Goal: Check status: Check status

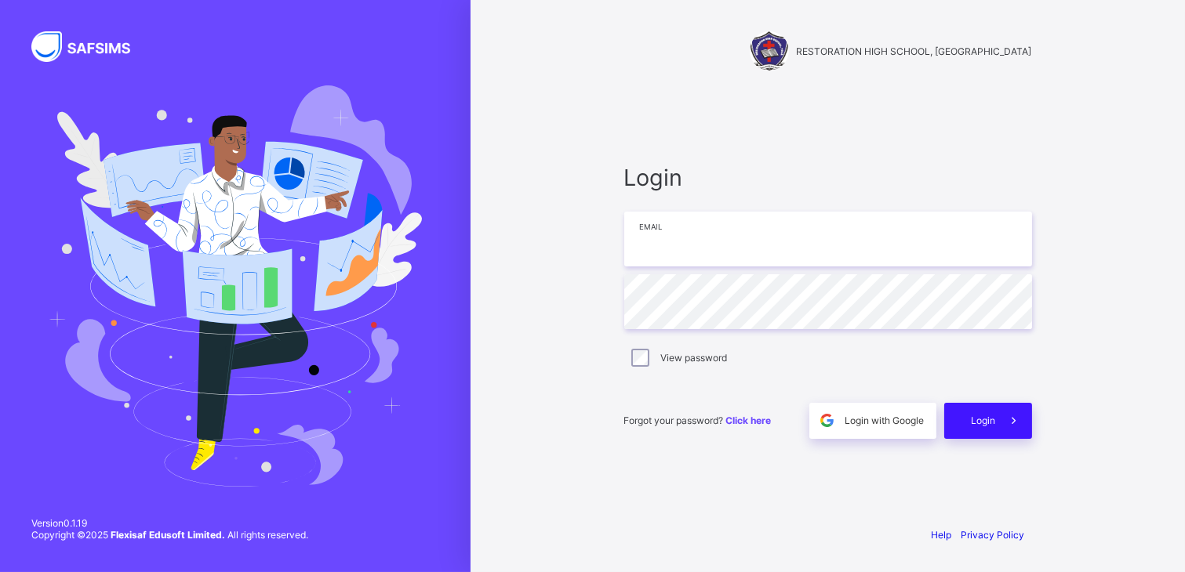
type input "**********"
click at [997, 411] on span at bounding box center [1014, 421] width 36 height 36
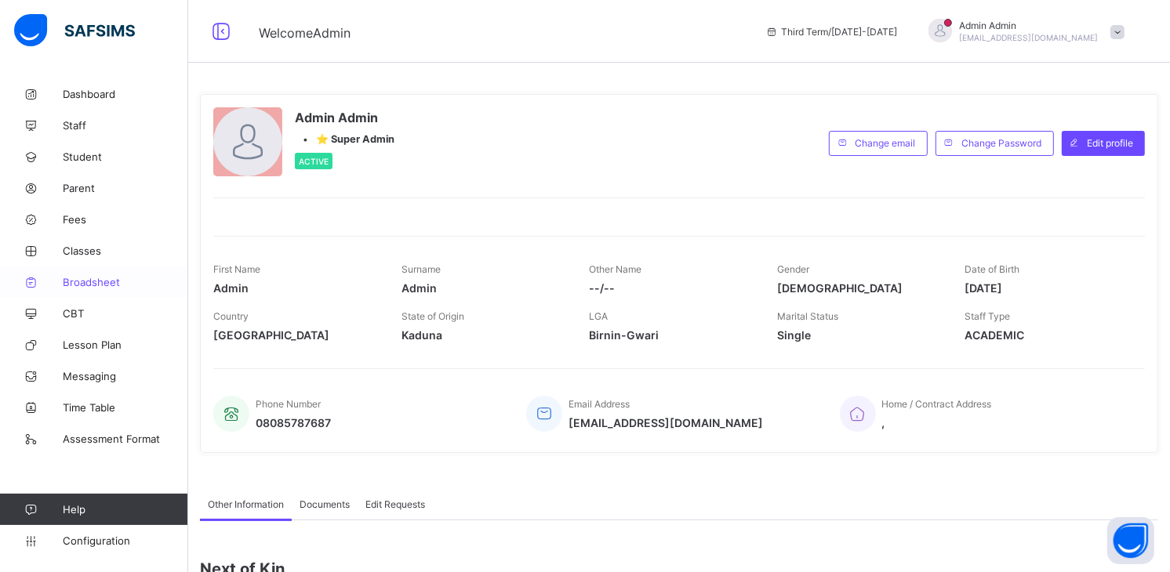
click at [108, 281] on span "Broadsheet" at bounding box center [125, 282] width 125 height 13
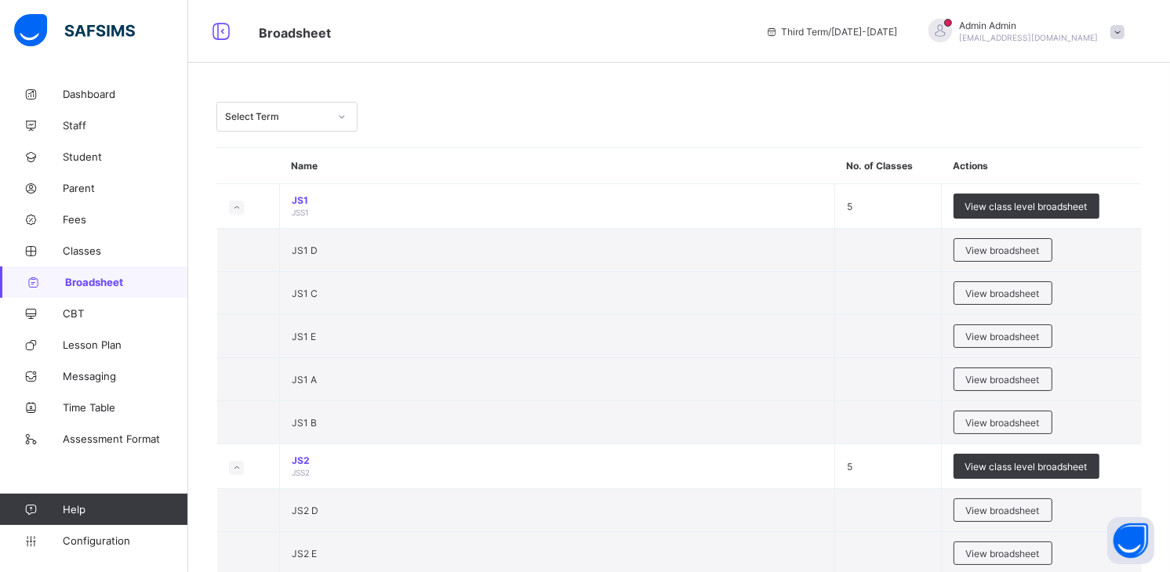
click at [303, 118] on div "Select Term" at bounding box center [277, 117] width 104 height 12
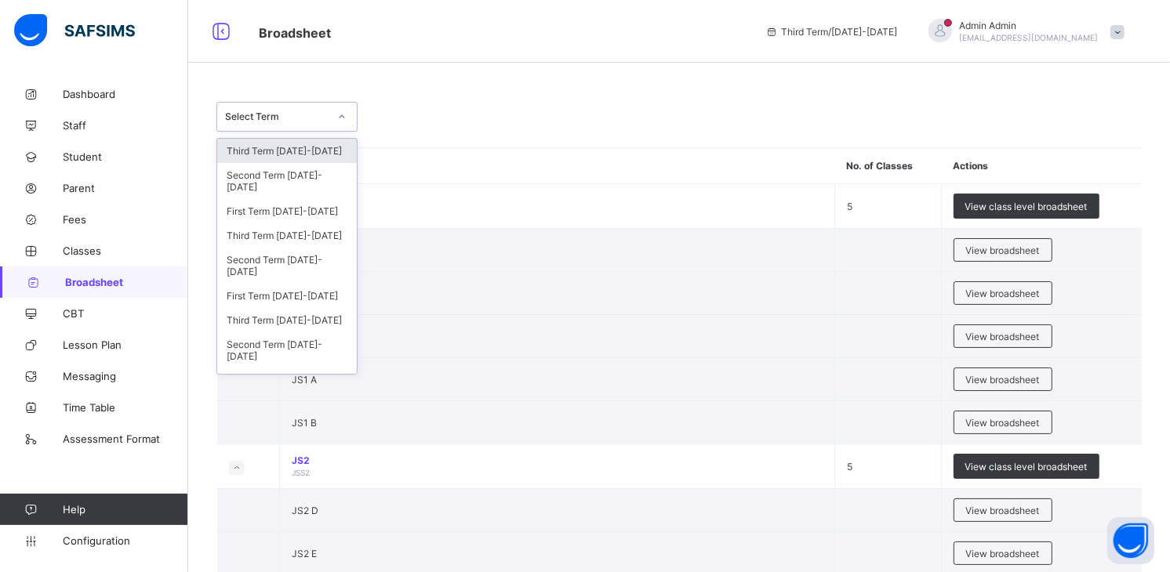
click at [311, 149] on div "Third Term [DATE]-[DATE]" at bounding box center [287, 151] width 140 height 24
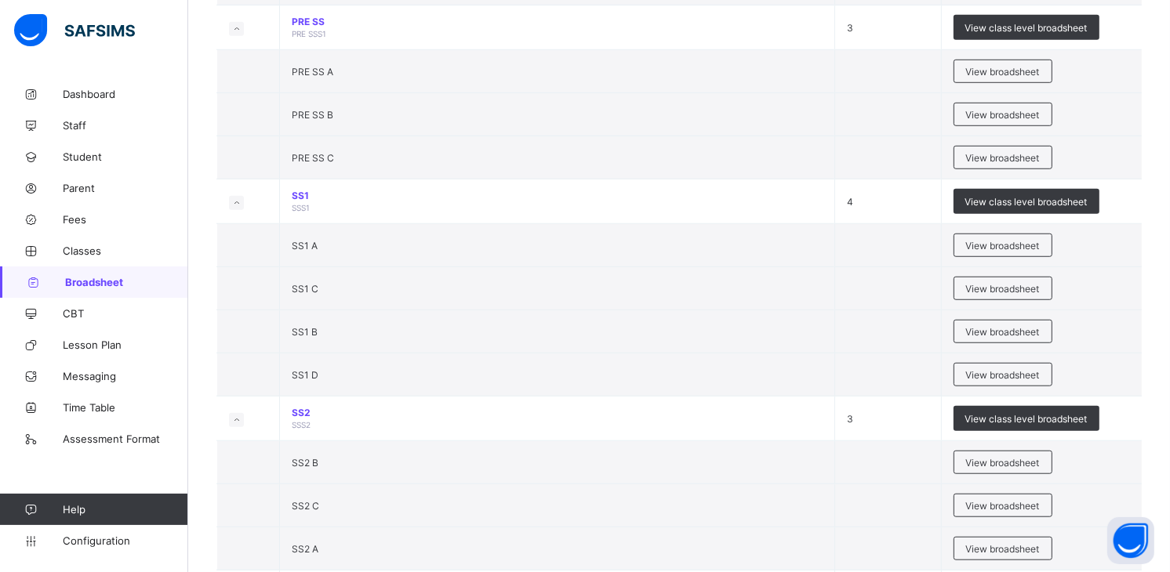
scroll to position [1021, 0]
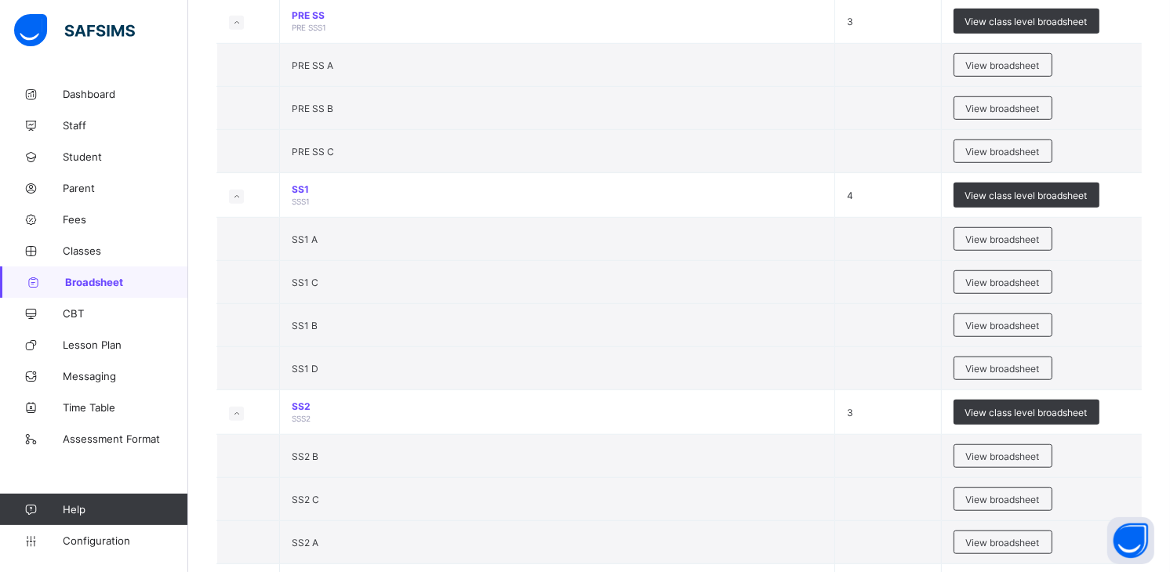
click at [997, 365] on span "View broadsheet" at bounding box center [1003, 369] width 74 height 12
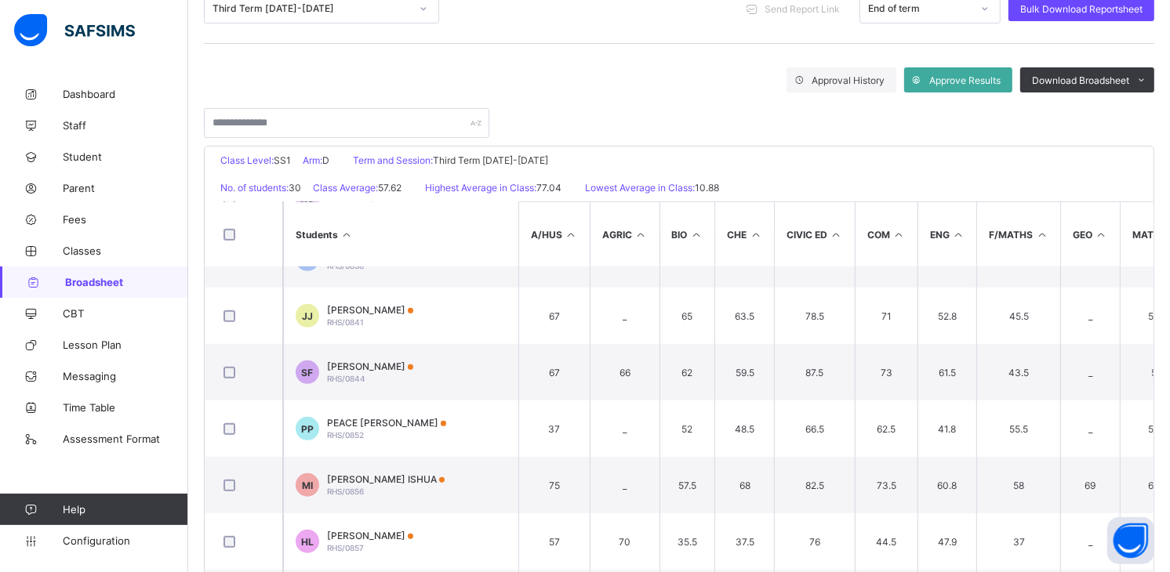
scroll to position [959, 0]
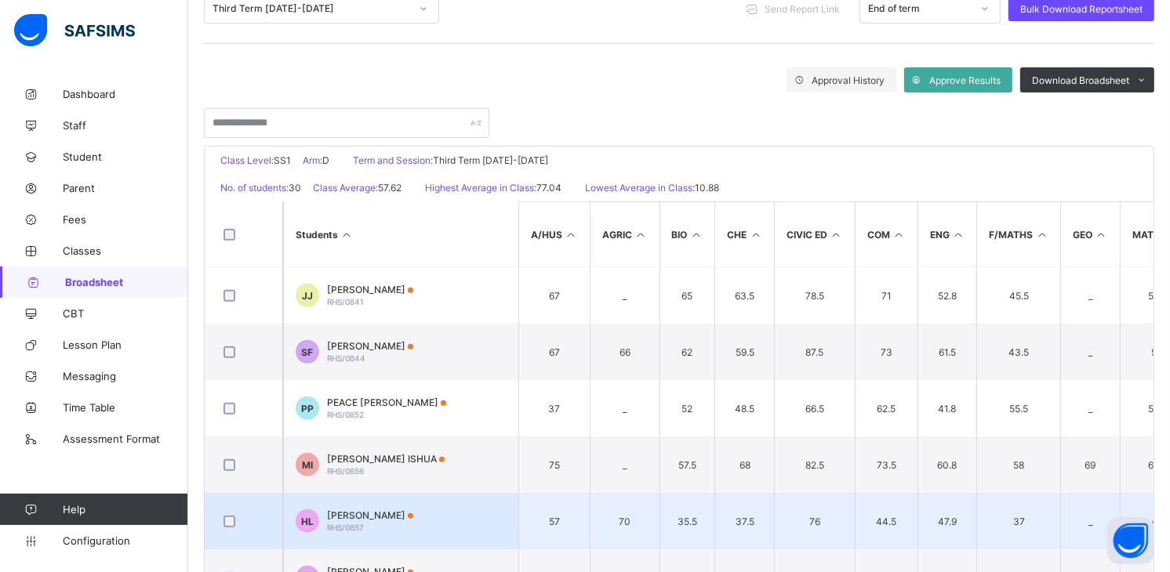
click at [348, 516] on span "[PERSON_NAME]" at bounding box center [370, 516] width 86 height 12
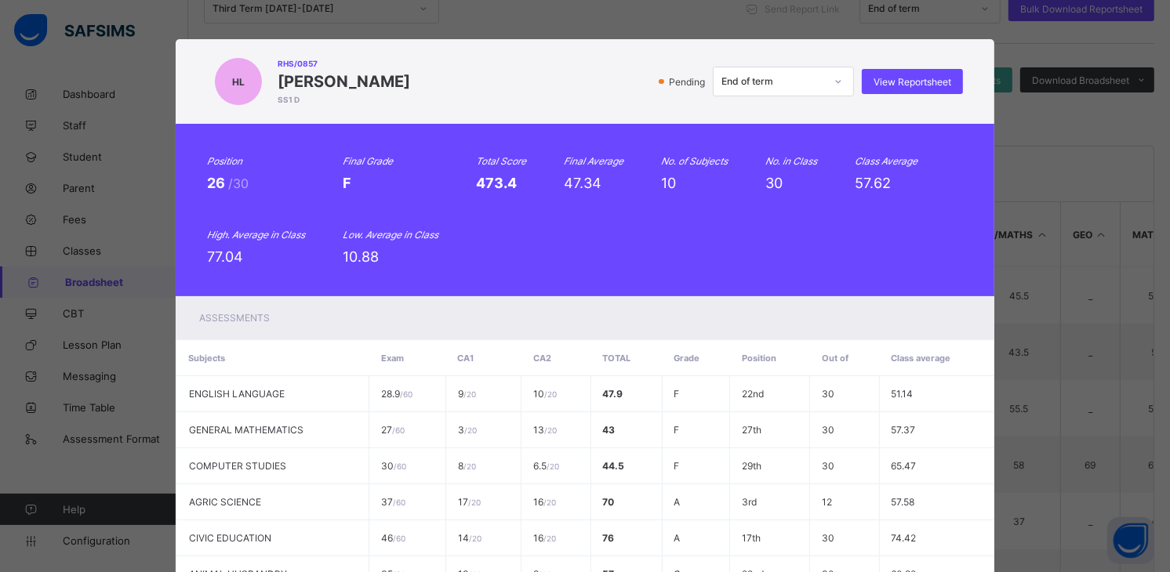
click at [1007, 118] on div "HL RHS/0857 [PERSON_NAME] SS1 D Pending End of term View Reportsheet Position 2…" at bounding box center [585, 286] width 1170 height 572
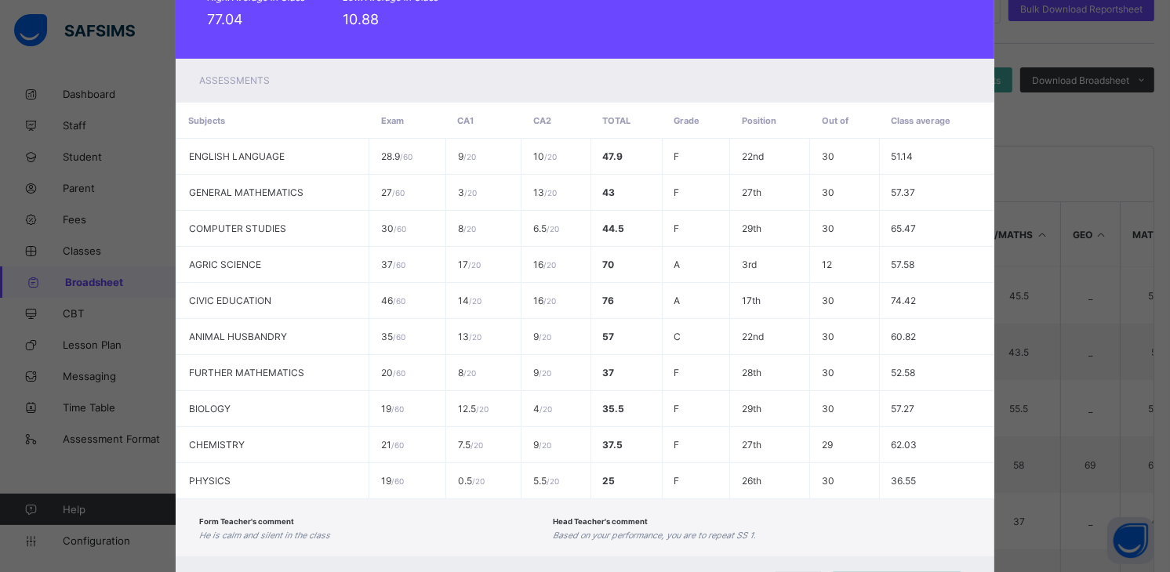
scroll to position [283, 0]
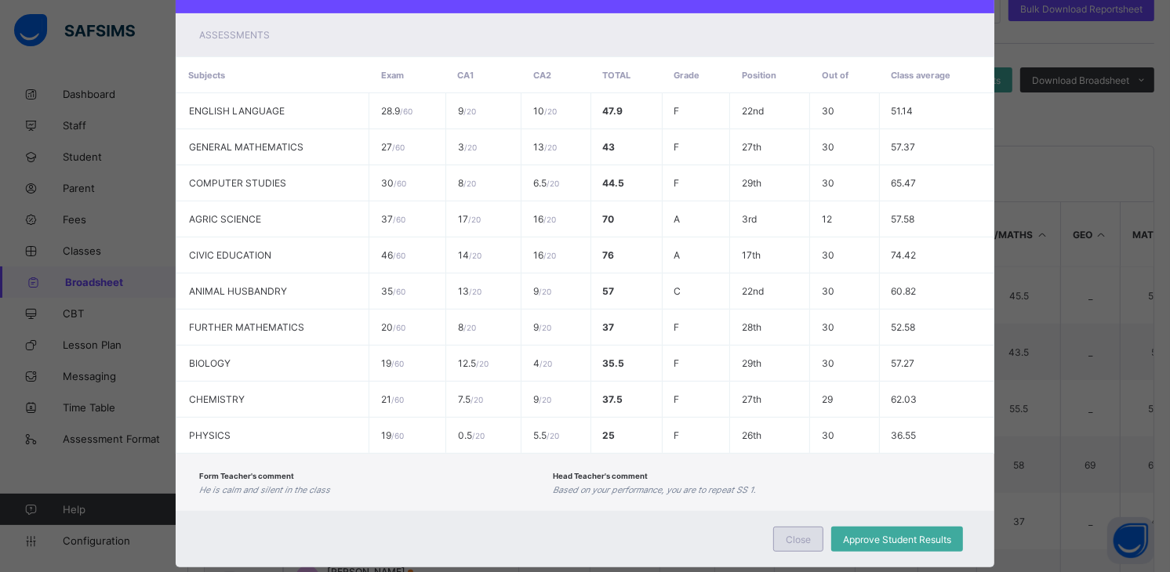
click at [793, 527] on div "Close" at bounding box center [798, 539] width 50 height 25
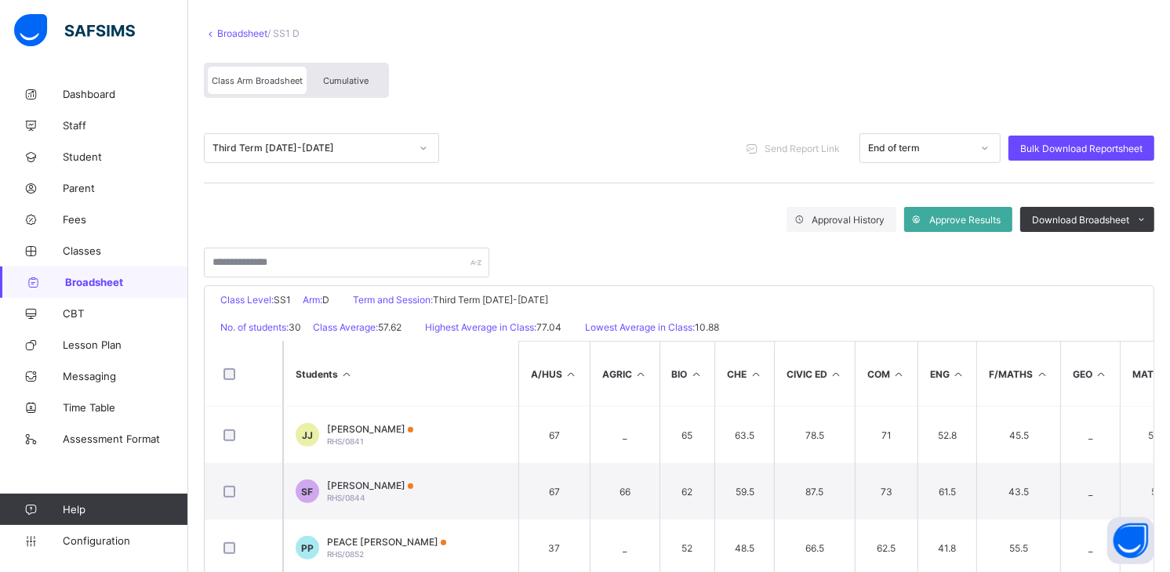
scroll to position [0, 0]
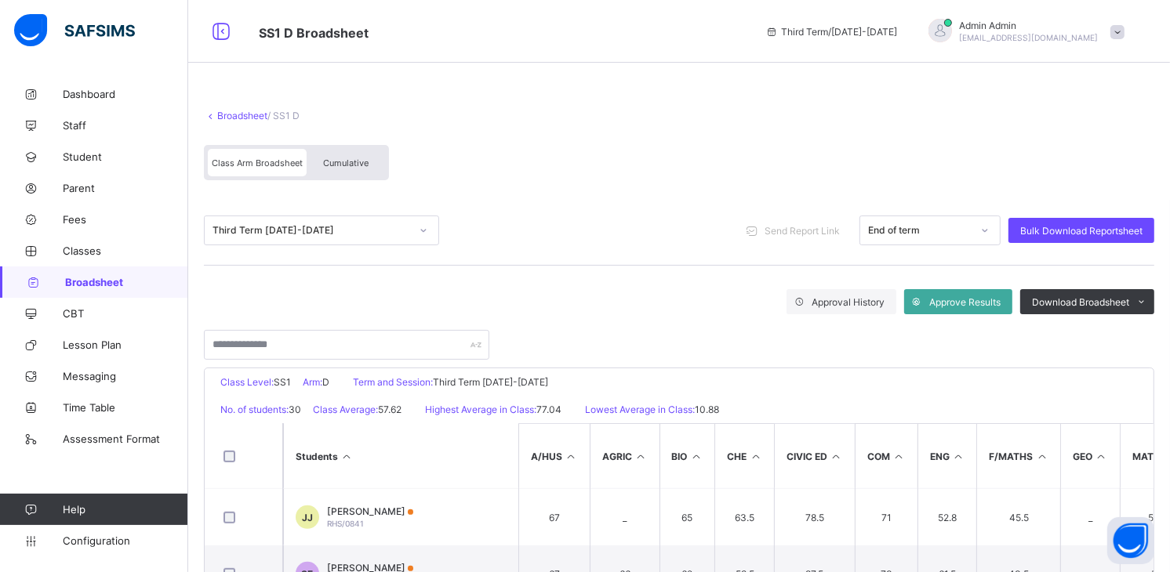
click at [357, 165] on span "Cumulative" at bounding box center [345, 163] width 45 height 11
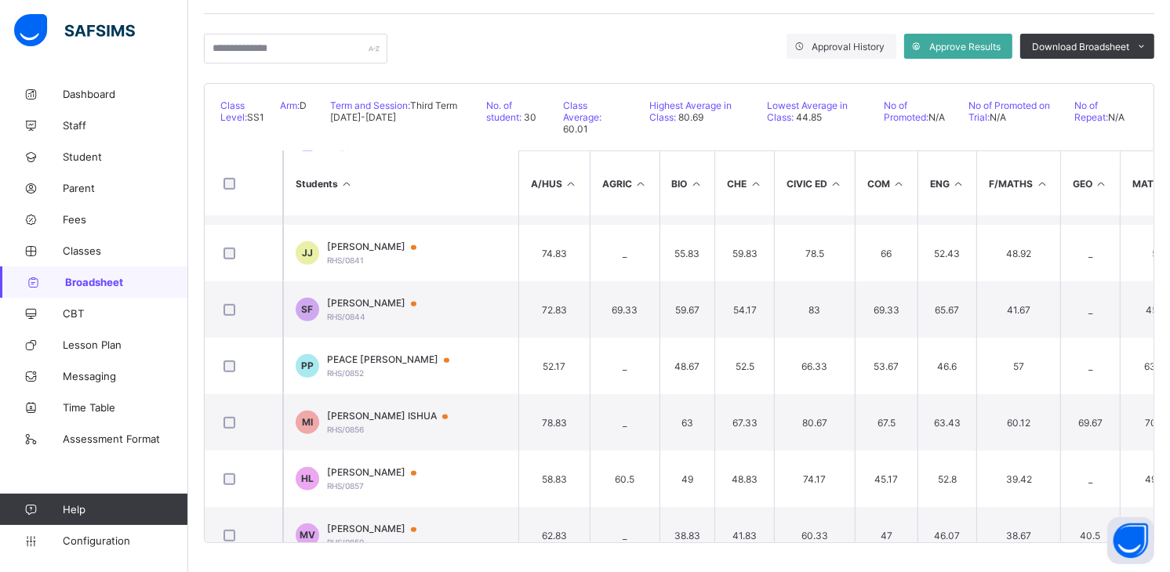
scroll to position [1035, 0]
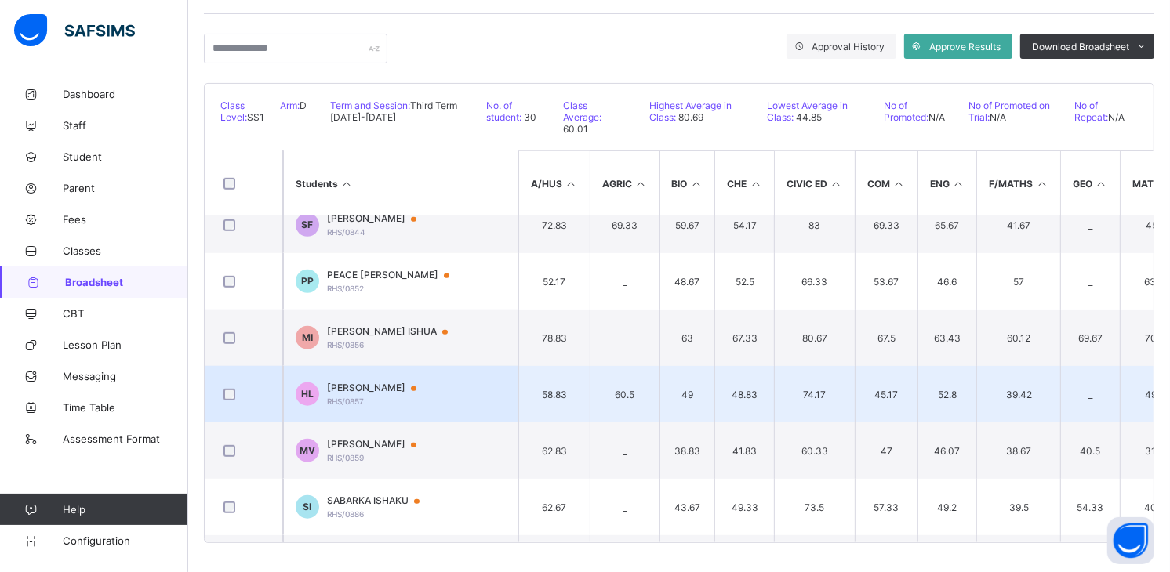
click at [379, 387] on span "[PERSON_NAME]" at bounding box center [379, 388] width 104 height 13
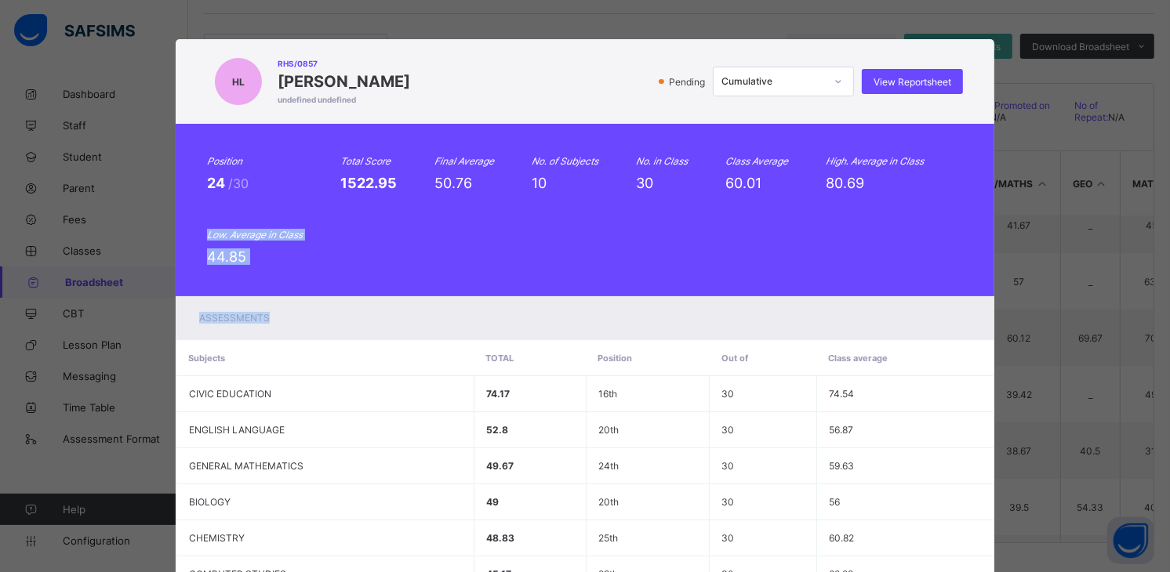
drag, startPoint x: 1161, startPoint y: 245, endPoint x: 1165, endPoint y: 318, distance: 72.2
click at [1165, 318] on div "HL RHS/0857 [PERSON_NAME] undefined undefined Pending Cumulative View Reportshe…" at bounding box center [585, 286] width 1170 height 572
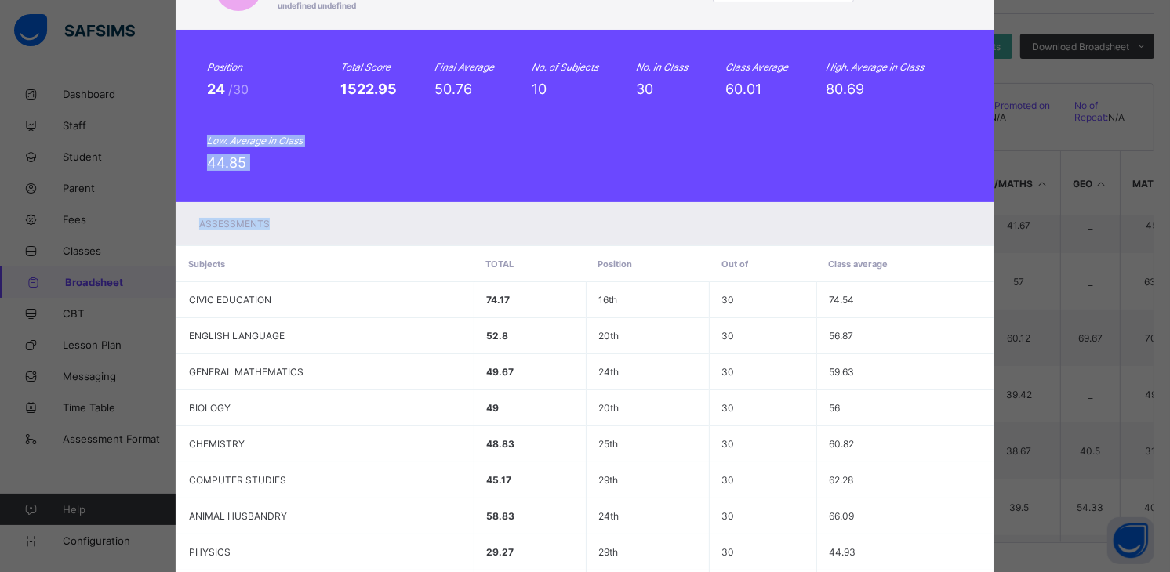
scroll to position [0, 0]
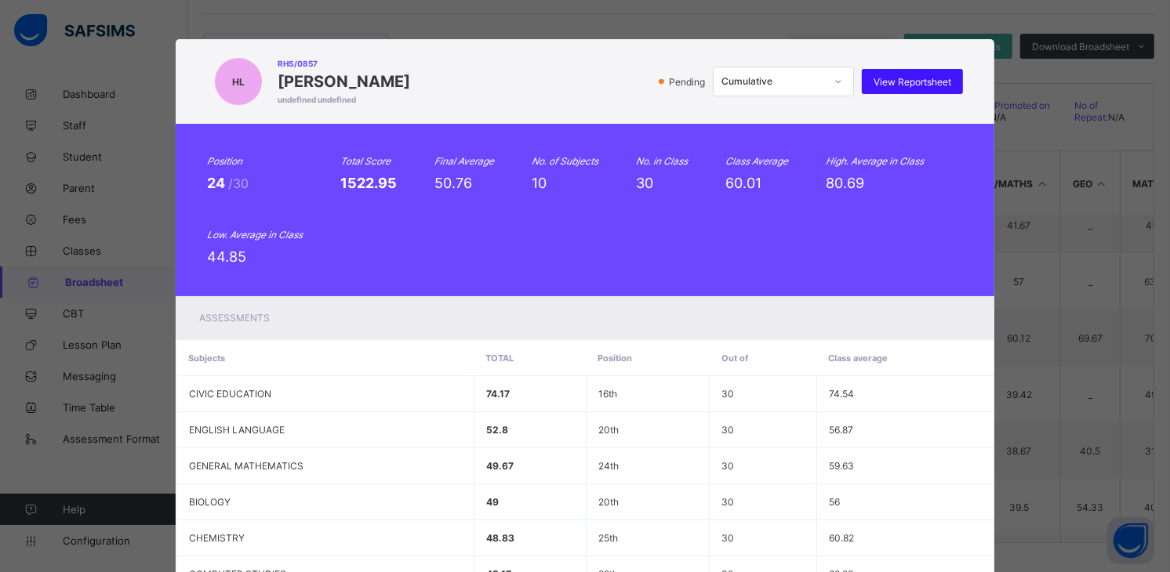
click at [920, 84] on span "View Reportsheet" at bounding box center [912, 82] width 78 height 12
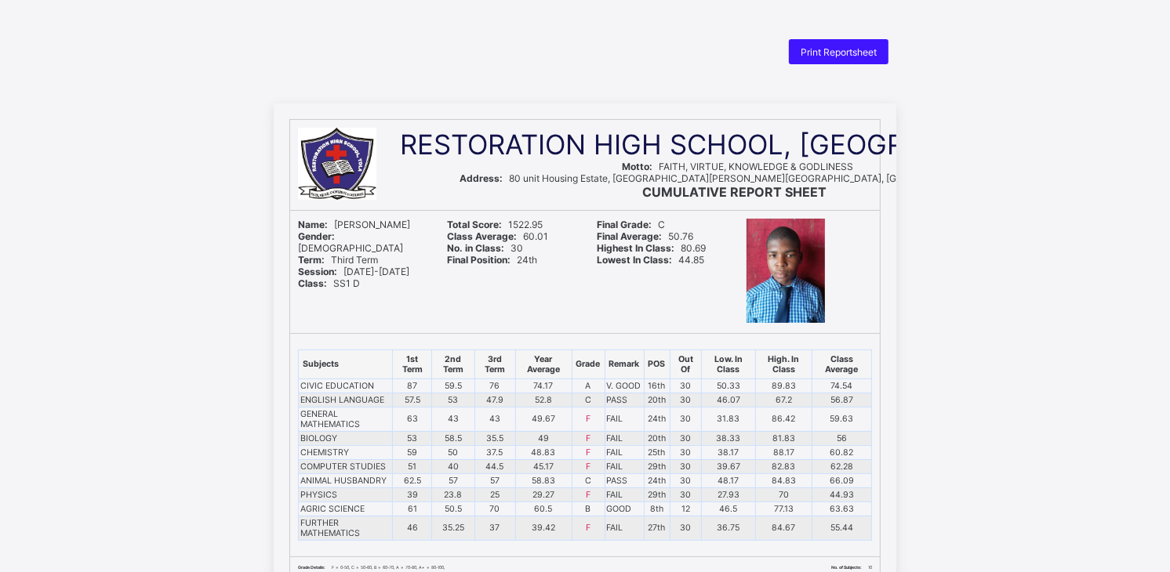
click at [805, 51] on span "Print Reportsheet" at bounding box center [839, 52] width 76 height 12
